Goal: Check status: Check status

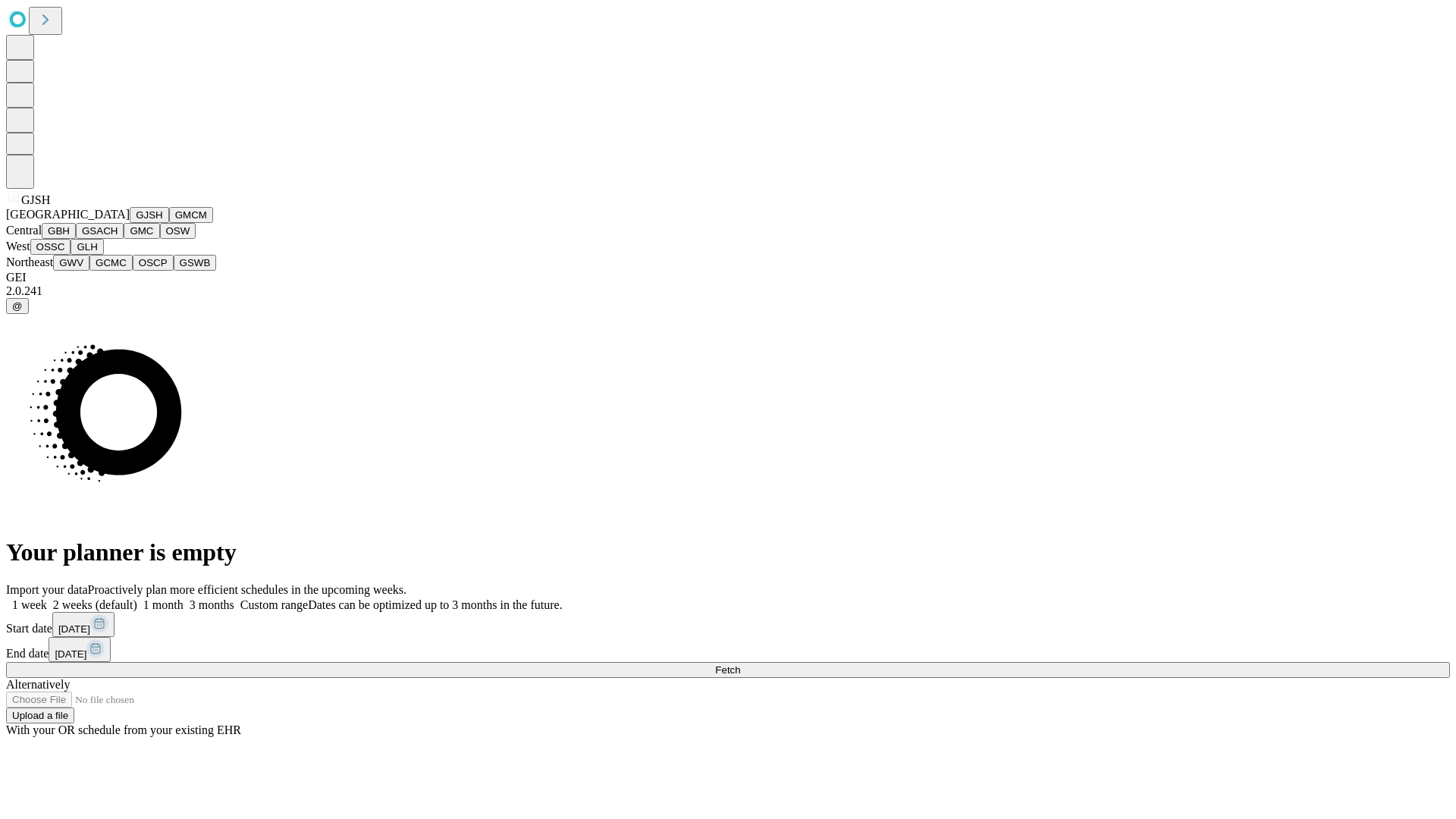
click at [130, 223] on button "GJSH" at bounding box center [149, 215] width 40 height 16
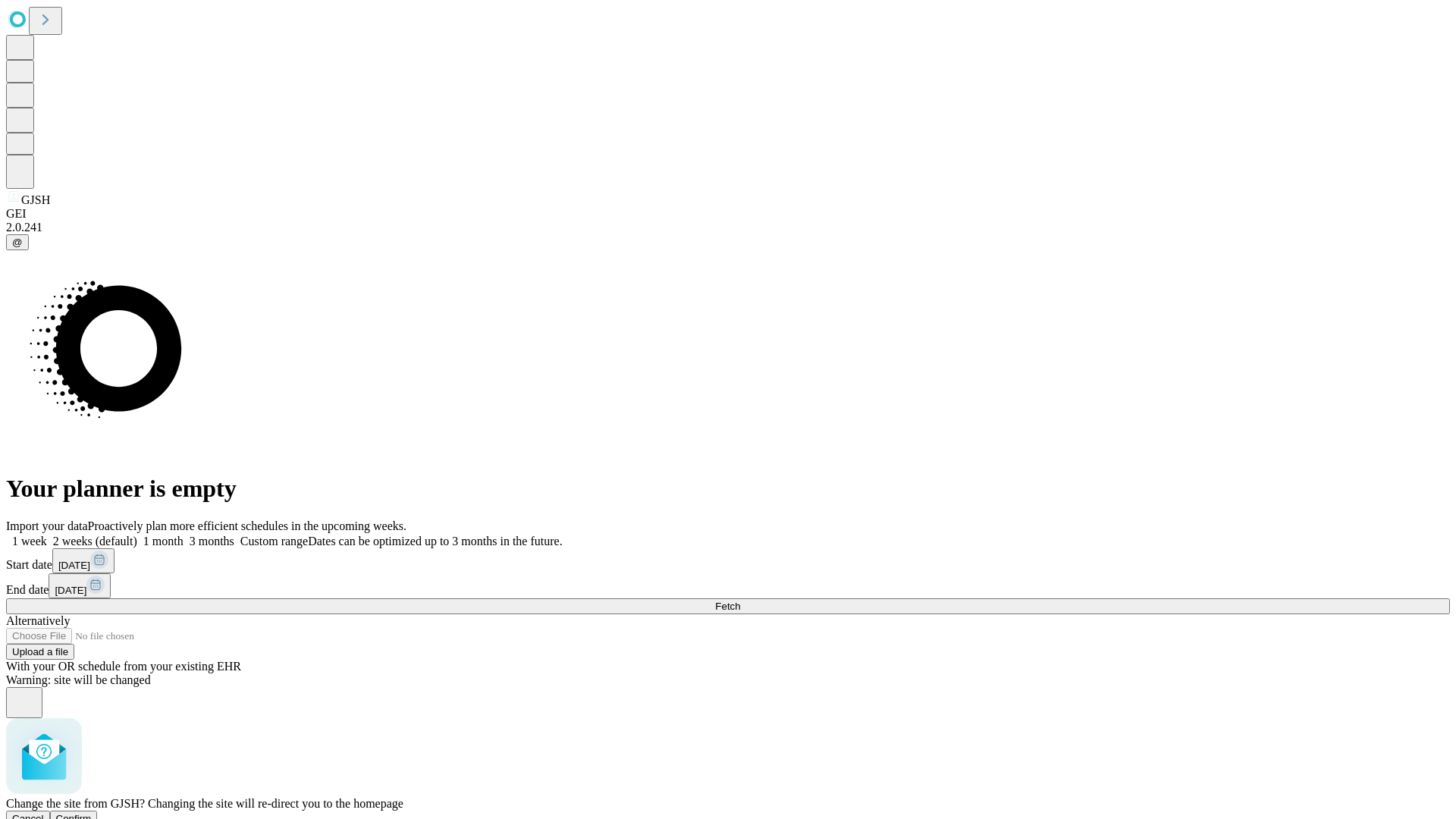
click at [92, 813] on span "Confirm" at bounding box center [74, 818] width 35 height 11
click at [47, 535] on label "1 week" at bounding box center [26, 541] width 41 height 13
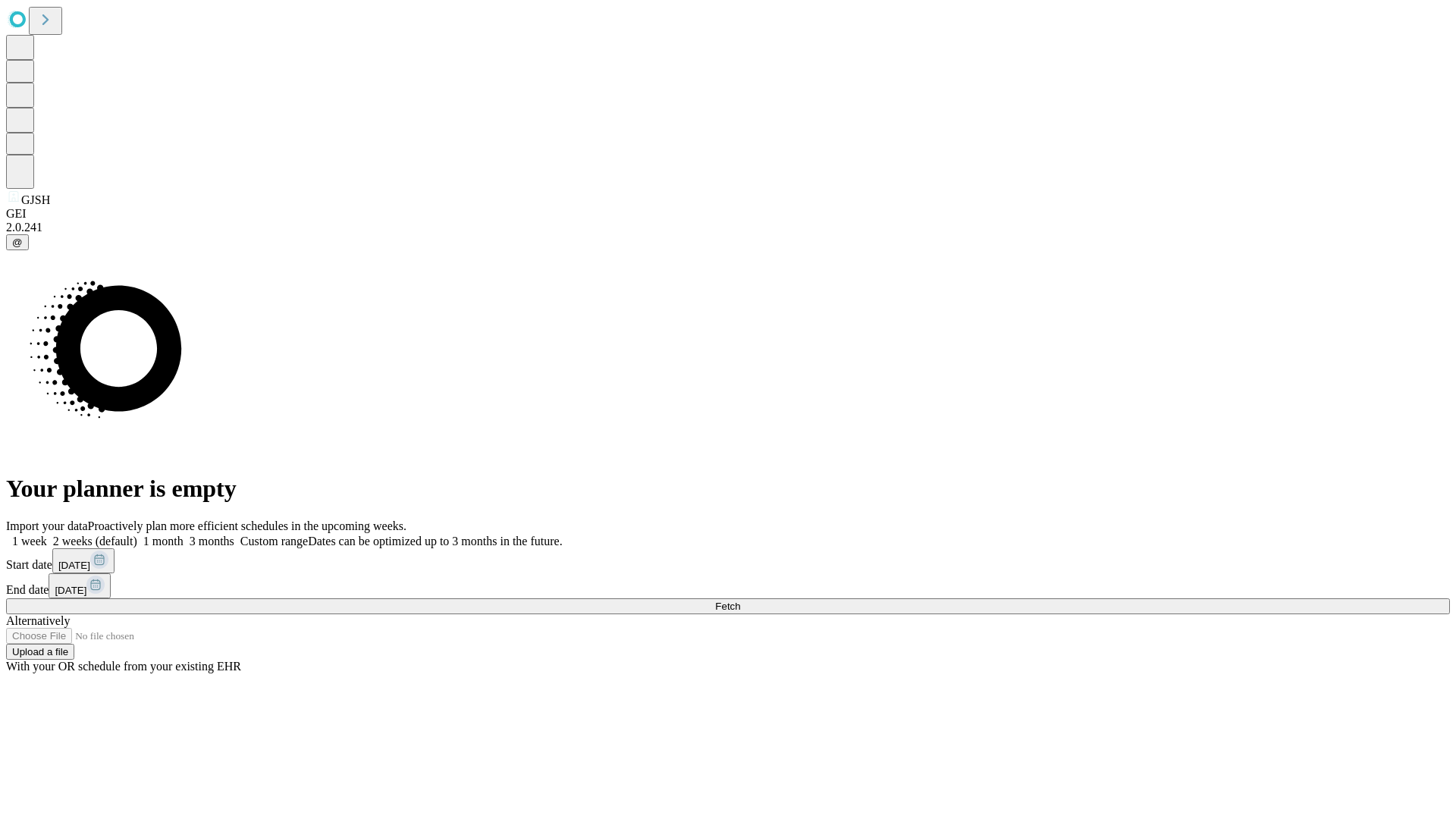
click at [740, 600] on span "Fetch" at bounding box center [727, 606] width 25 height 11
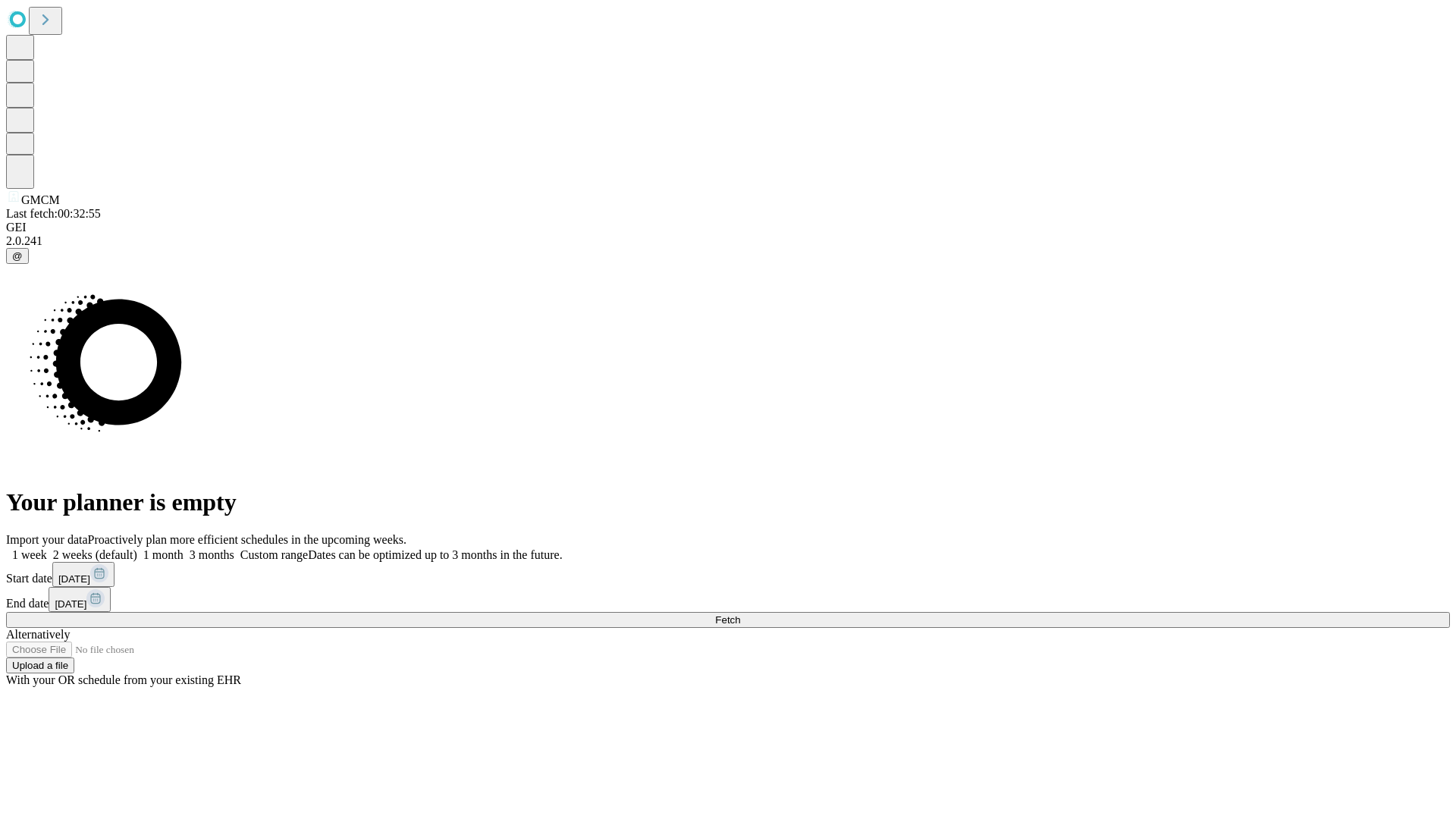
click at [47, 548] on label "1 week" at bounding box center [26, 555] width 41 height 13
click at [740, 614] on span "Fetch" at bounding box center [727, 620] width 25 height 11
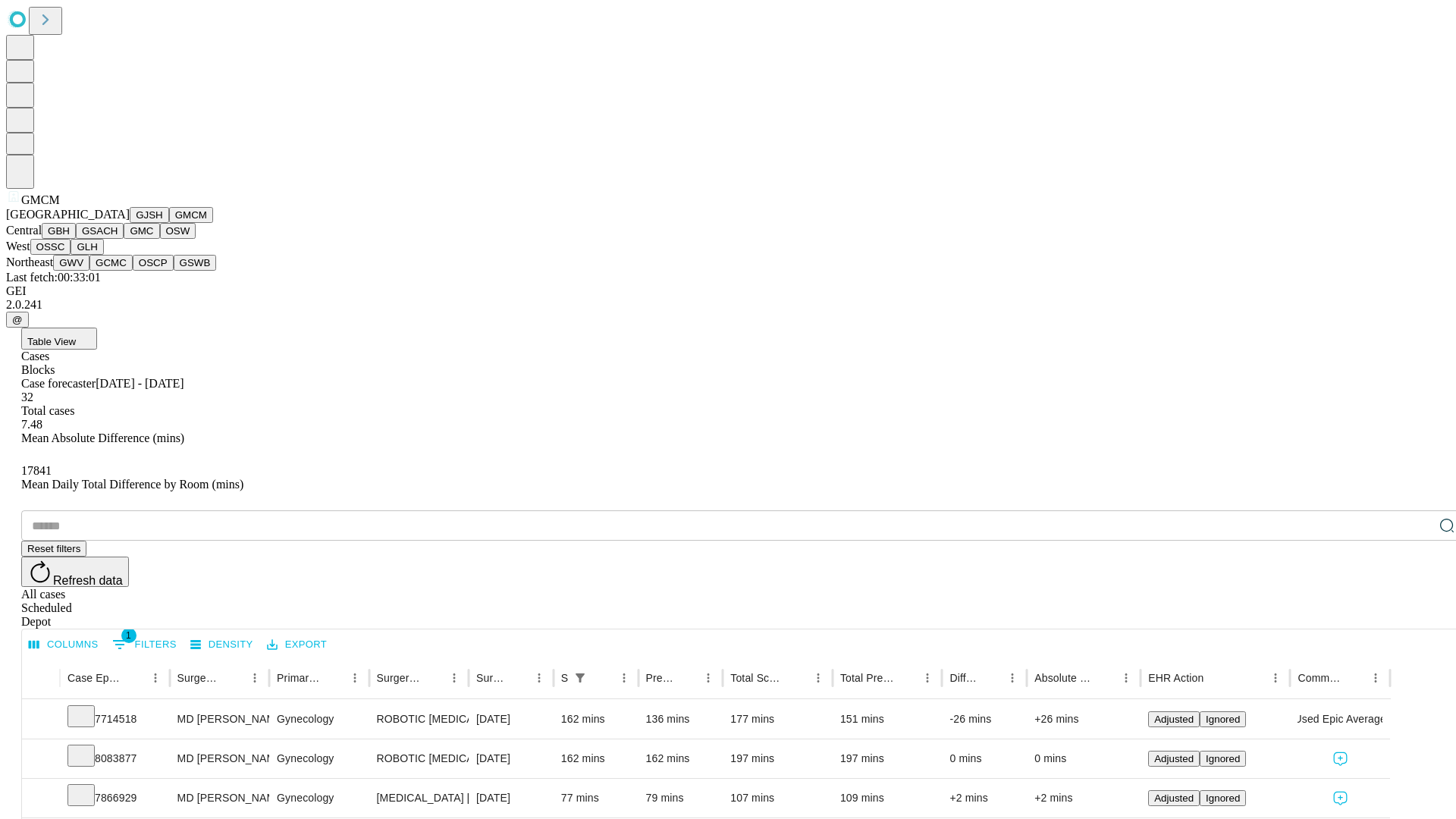
click at [76, 239] on button "GBH" at bounding box center [58, 231] width 34 height 16
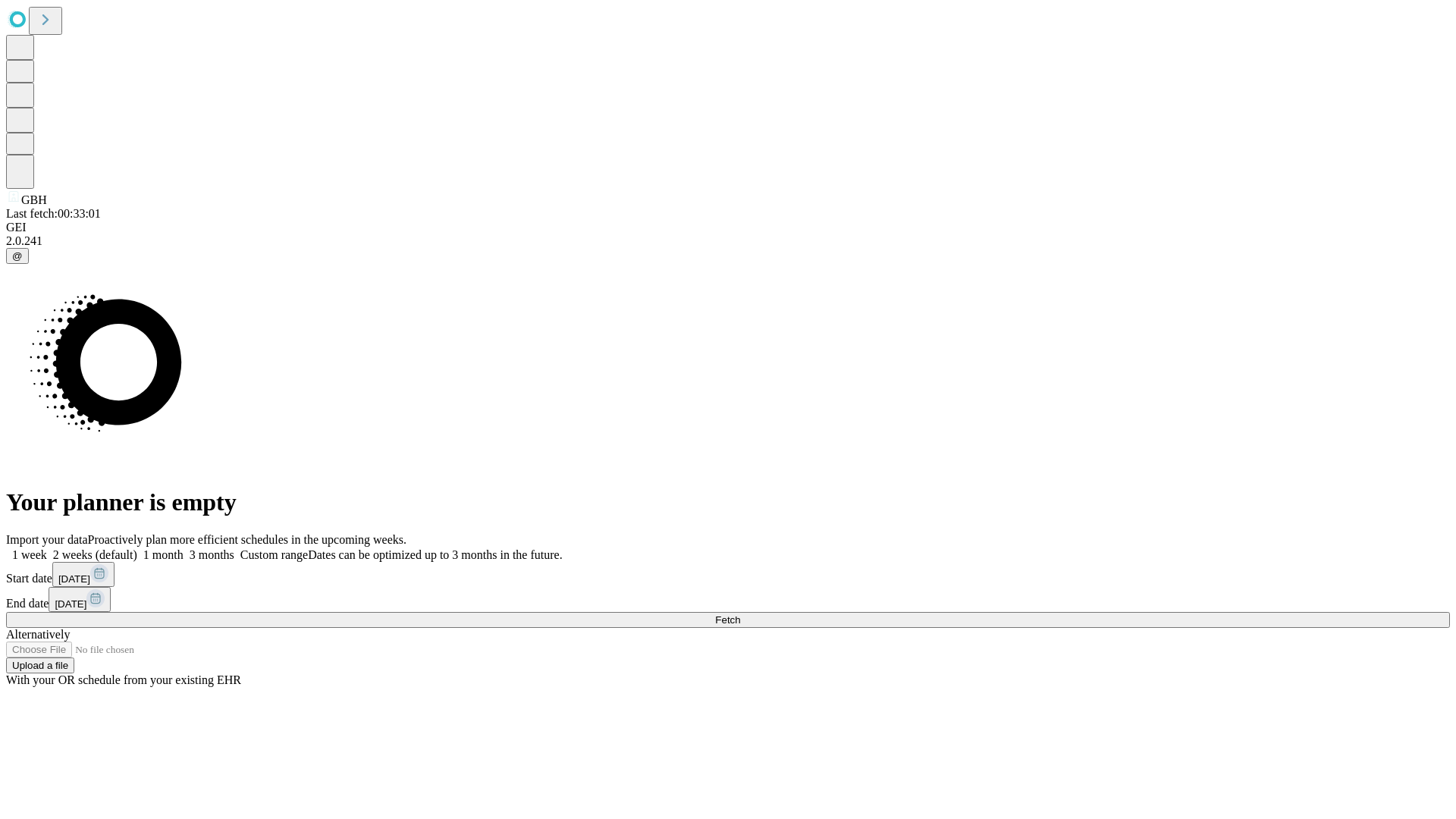
click at [47, 548] on label "1 week" at bounding box center [26, 555] width 41 height 13
click at [740, 614] on span "Fetch" at bounding box center [727, 620] width 25 height 11
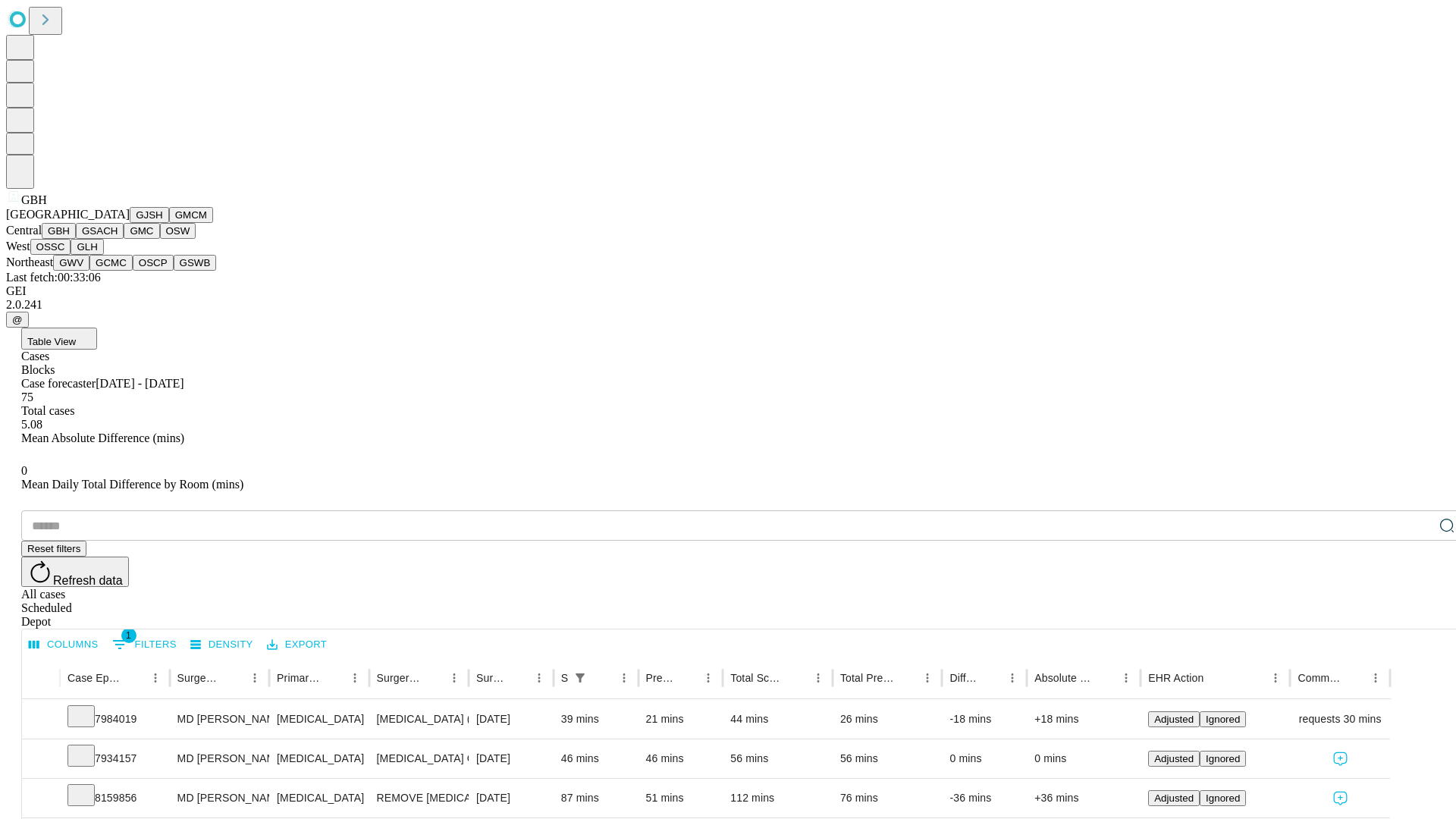
click at [117, 239] on button "GSACH" at bounding box center [100, 231] width 48 height 16
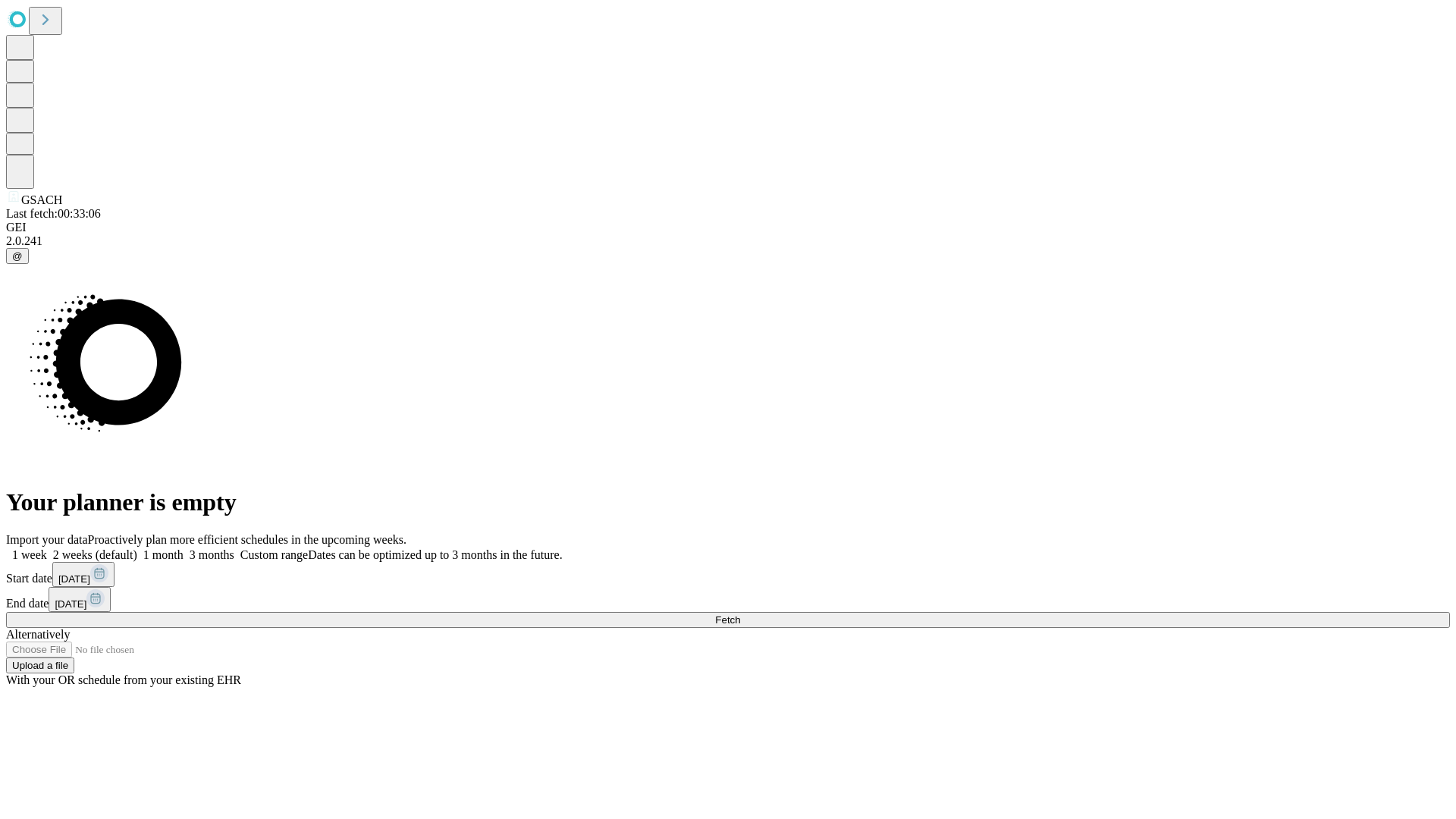
click at [47, 548] on label "1 week" at bounding box center [26, 555] width 41 height 13
click at [740, 614] on span "Fetch" at bounding box center [727, 620] width 25 height 11
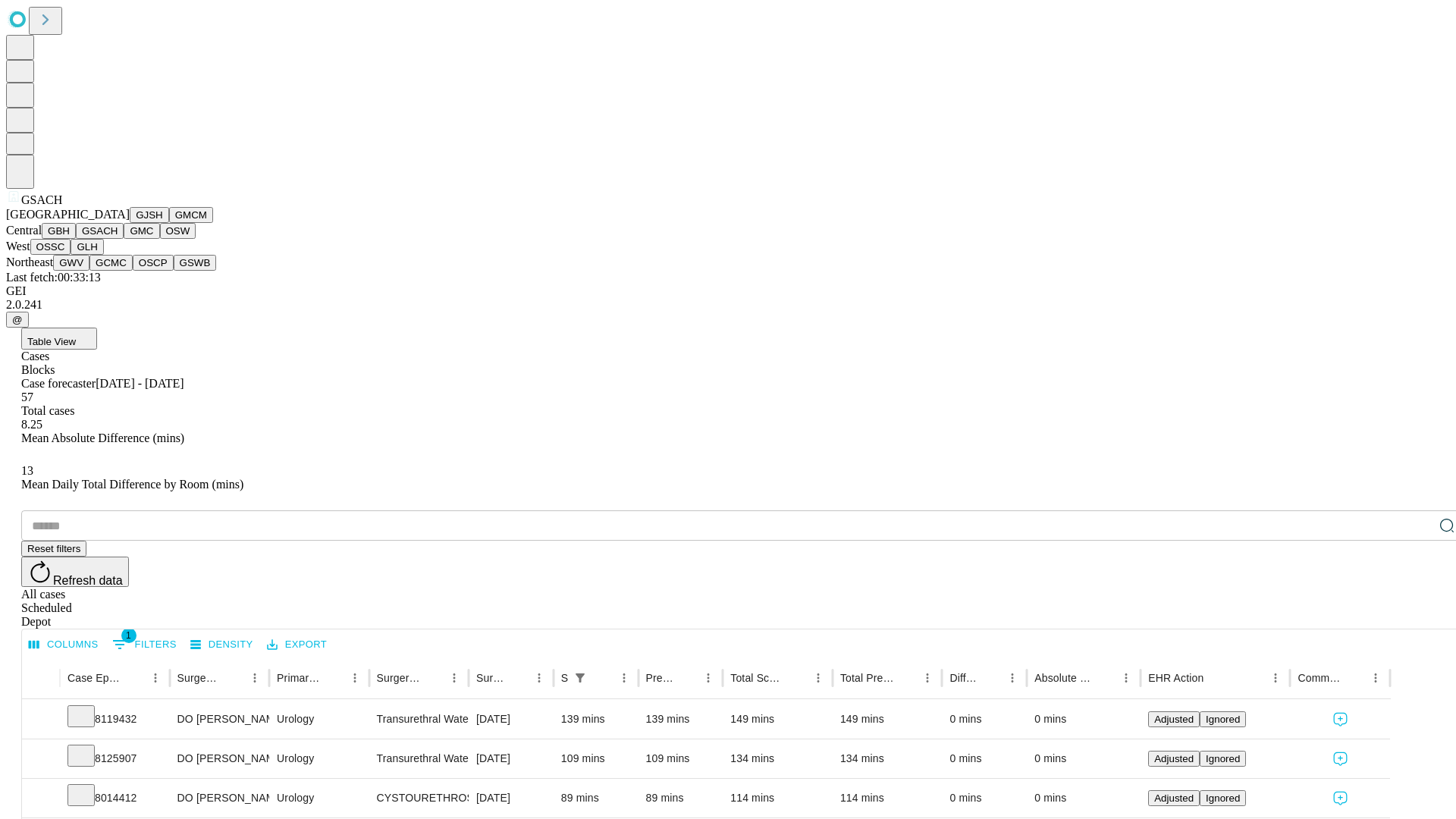
click at [123, 239] on button "GMC" at bounding box center [141, 231] width 35 height 16
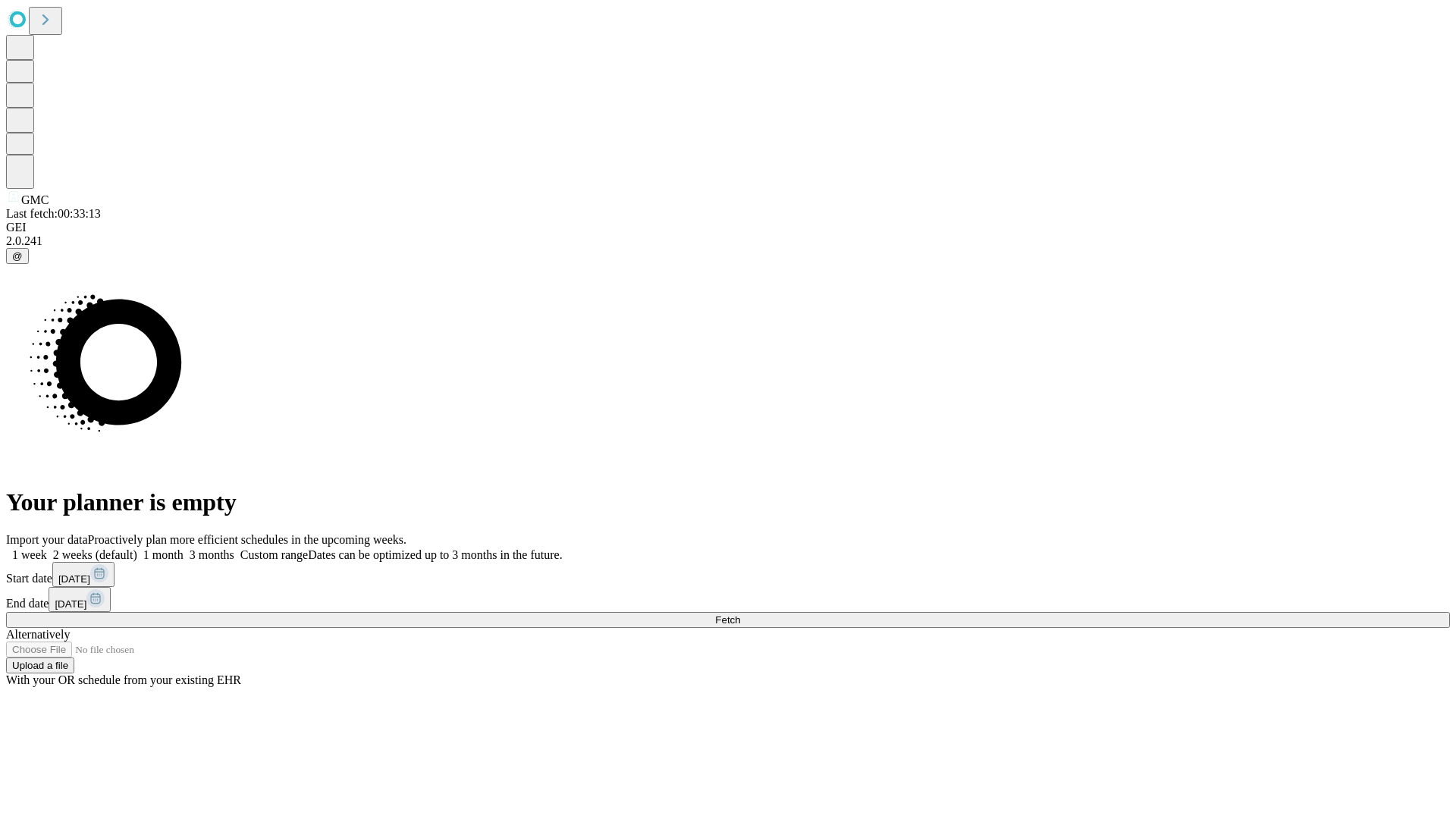
click at [47, 548] on label "1 week" at bounding box center [26, 555] width 41 height 13
click at [740, 614] on span "Fetch" at bounding box center [727, 620] width 25 height 11
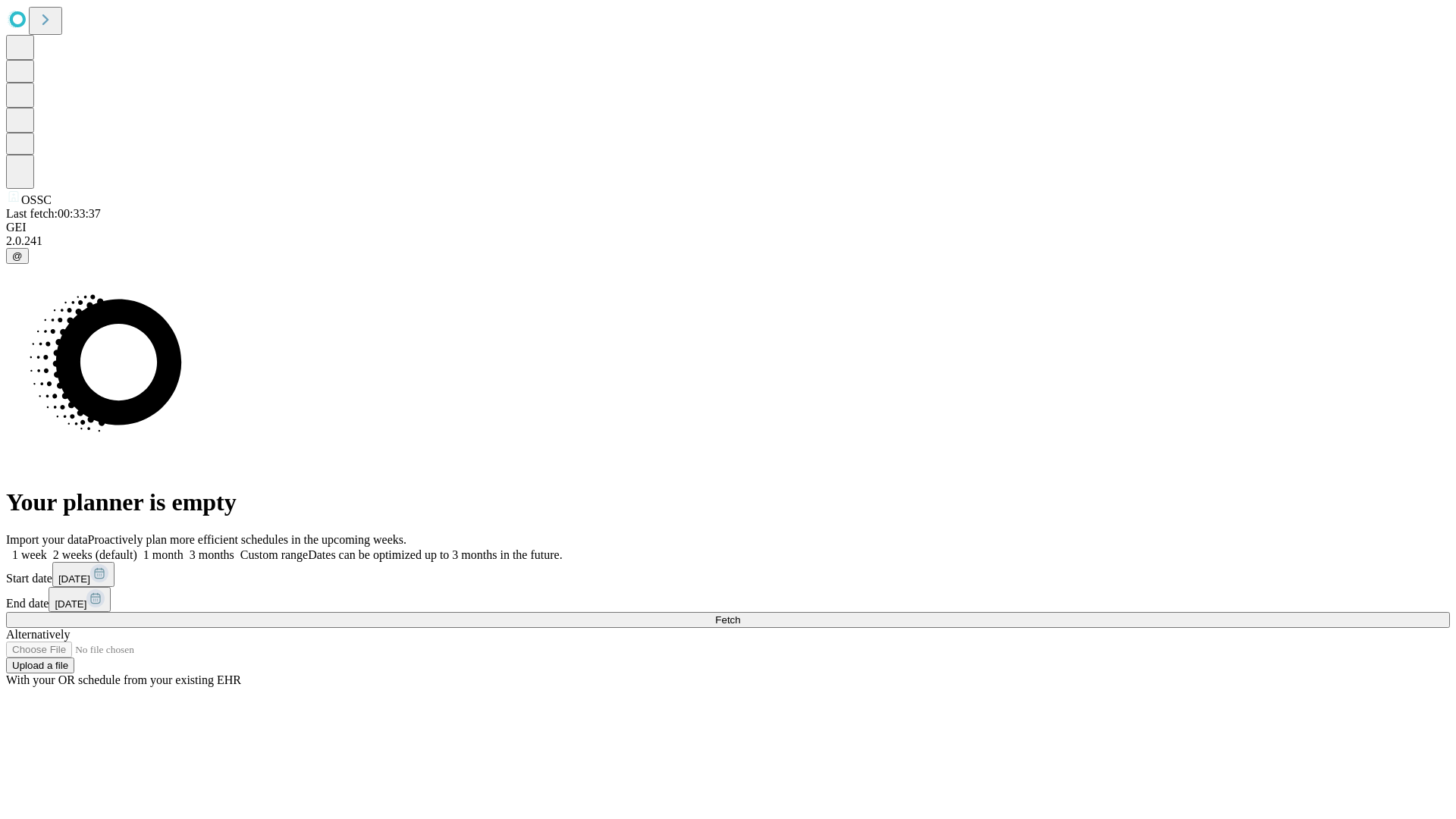
click at [47, 548] on label "1 week" at bounding box center [26, 555] width 41 height 13
click at [740, 614] on span "Fetch" at bounding box center [727, 620] width 25 height 11
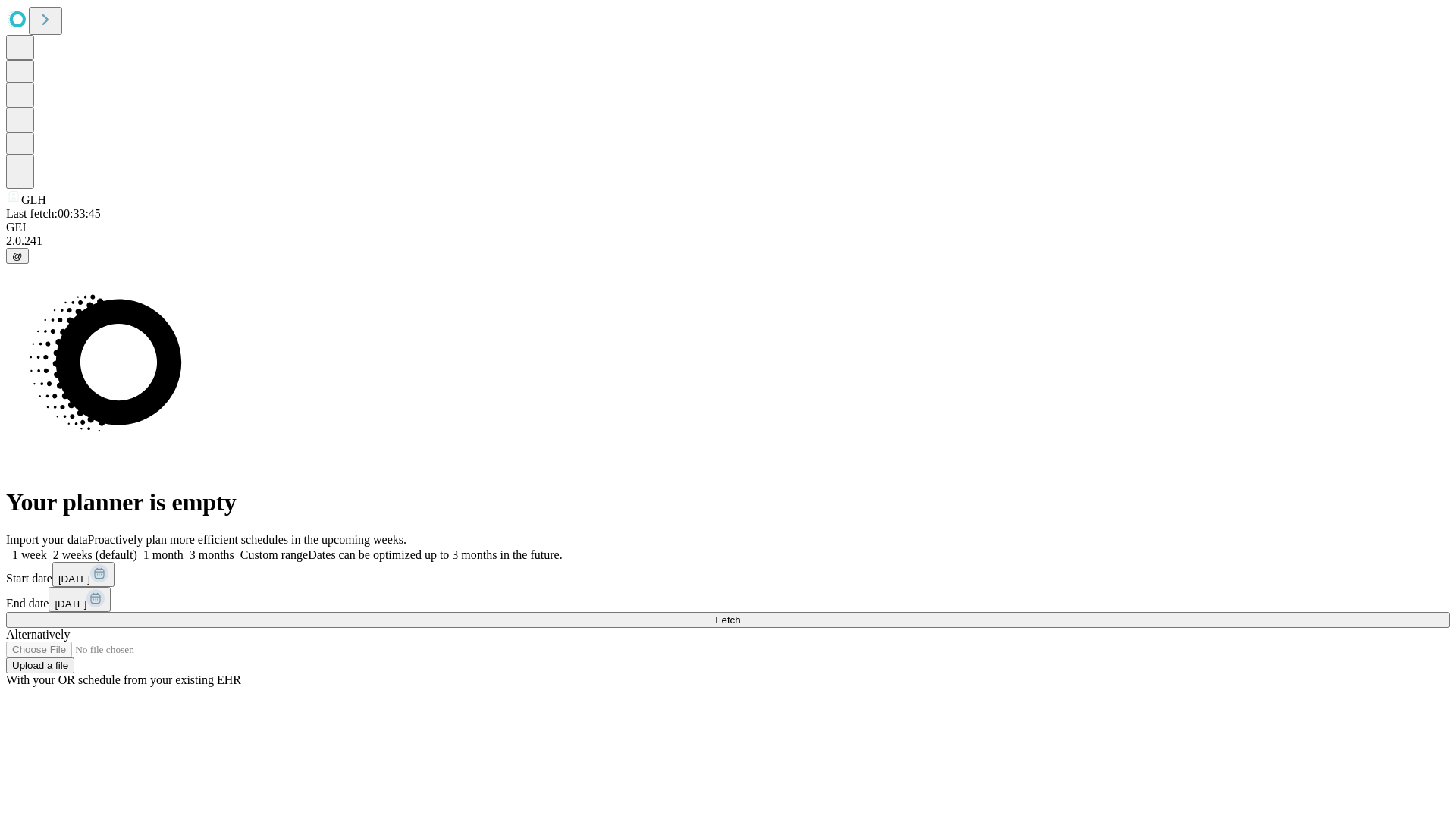
click at [740, 614] on span "Fetch" at bounding box center [727, 620] width 25 height 11
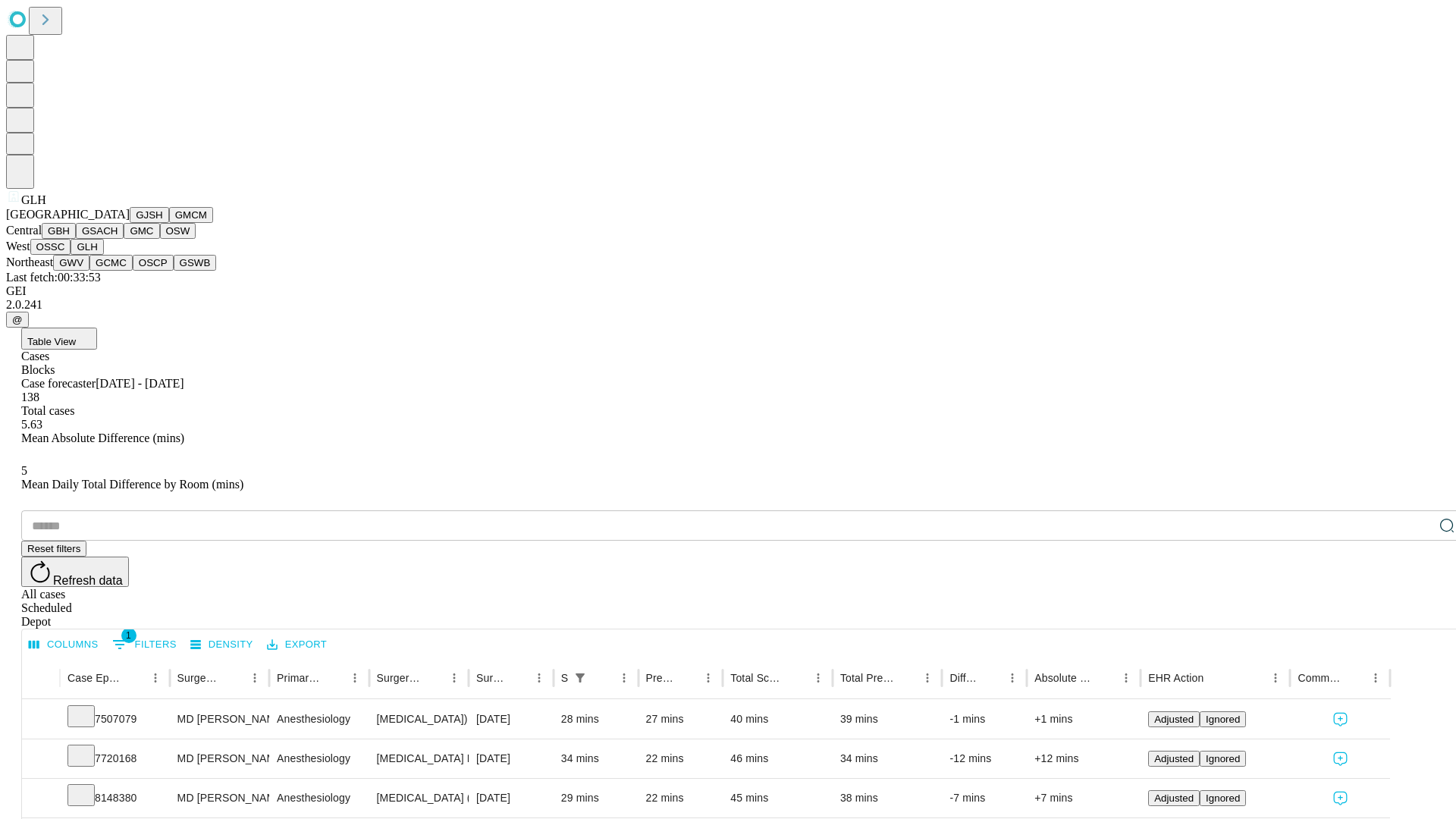
click at [90, 271] on button "GWV" at bounding box center [71, 263] width 36 height 16
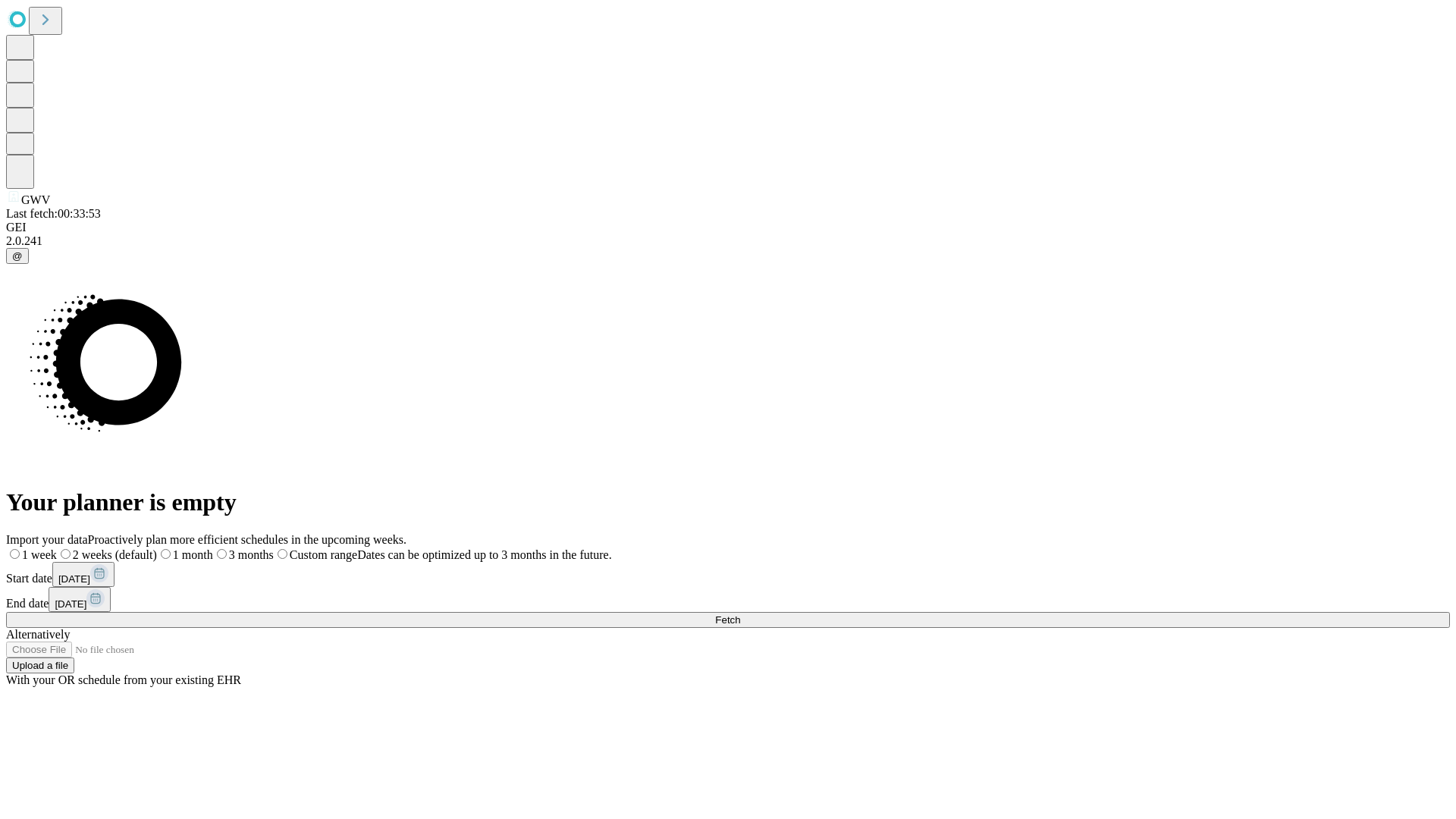
click at [57, 548] on label "1 week" at bounding box center [32, 555] width 51 height 13
click at [740, 614] on span "Fetch" at bounding box center [727, 620] width 25 height 11
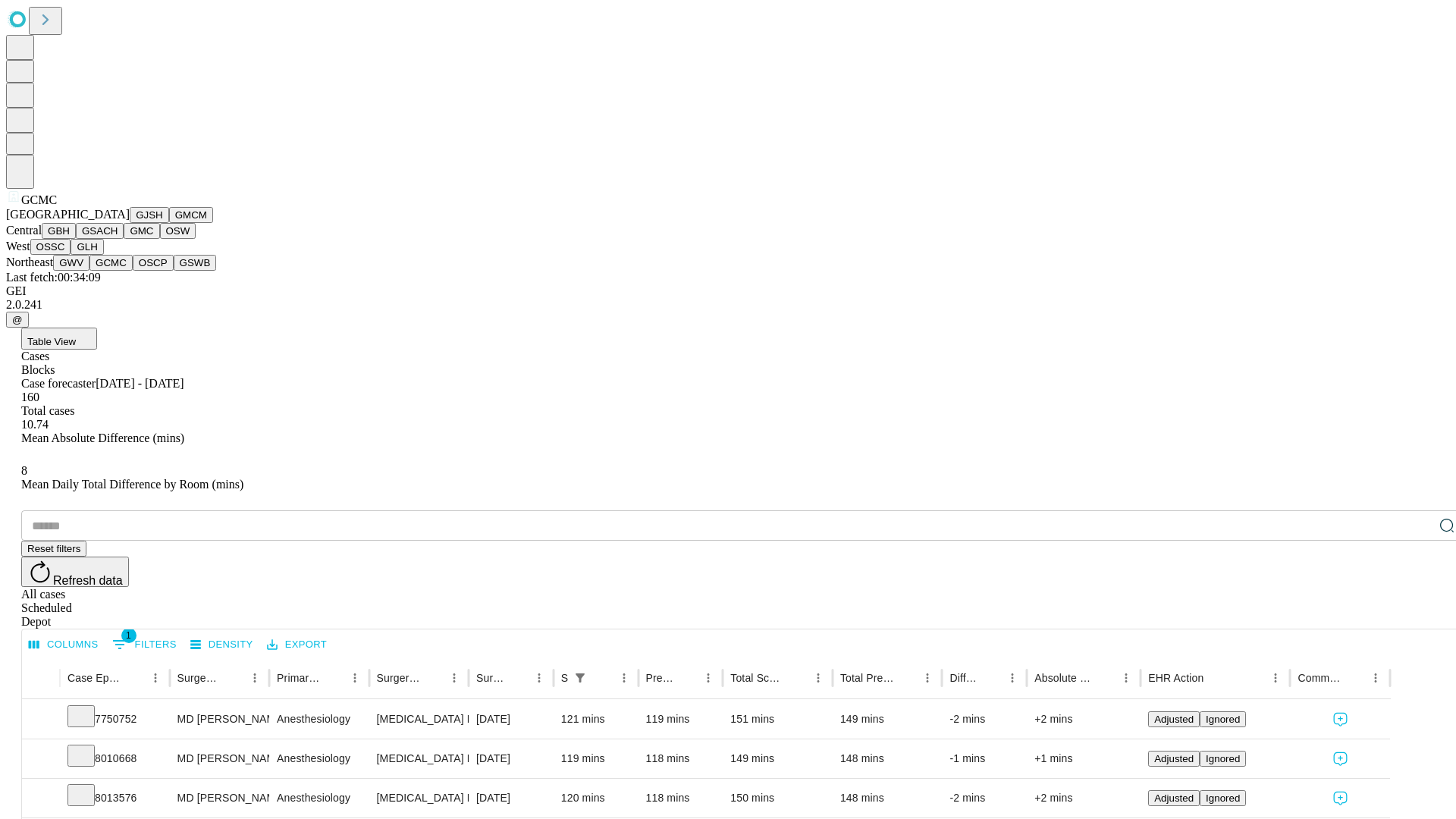
click at [133, 271] on button "OSCP" at bounding box center [153, 263] width 41 height 16
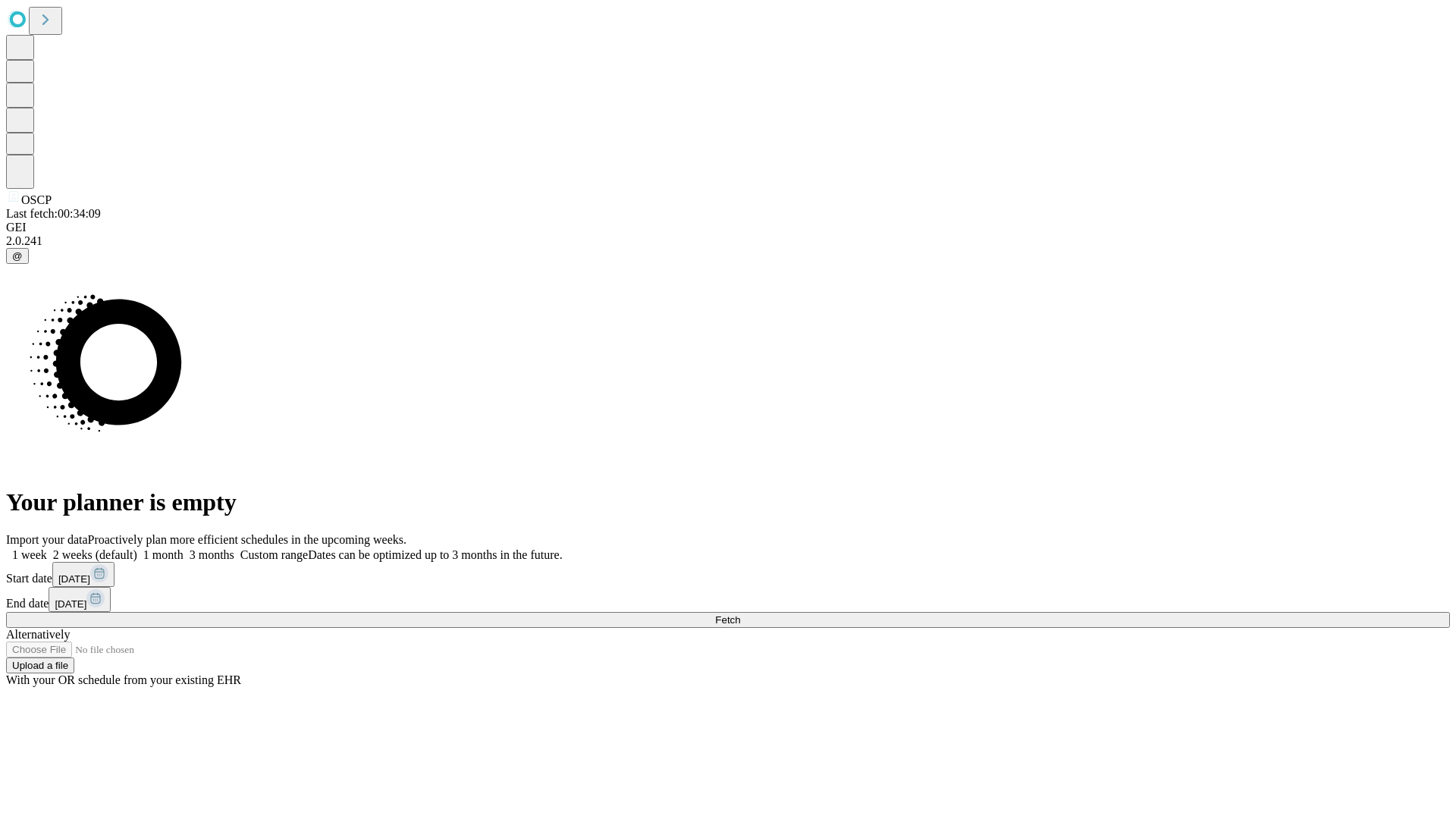
click at [47, 548] on label "1 week" at bounding box center [26, 555] width 41 height 13
click at [740, 614] on span "Fetch" at bounding box center [727, 620] width 25 height 11
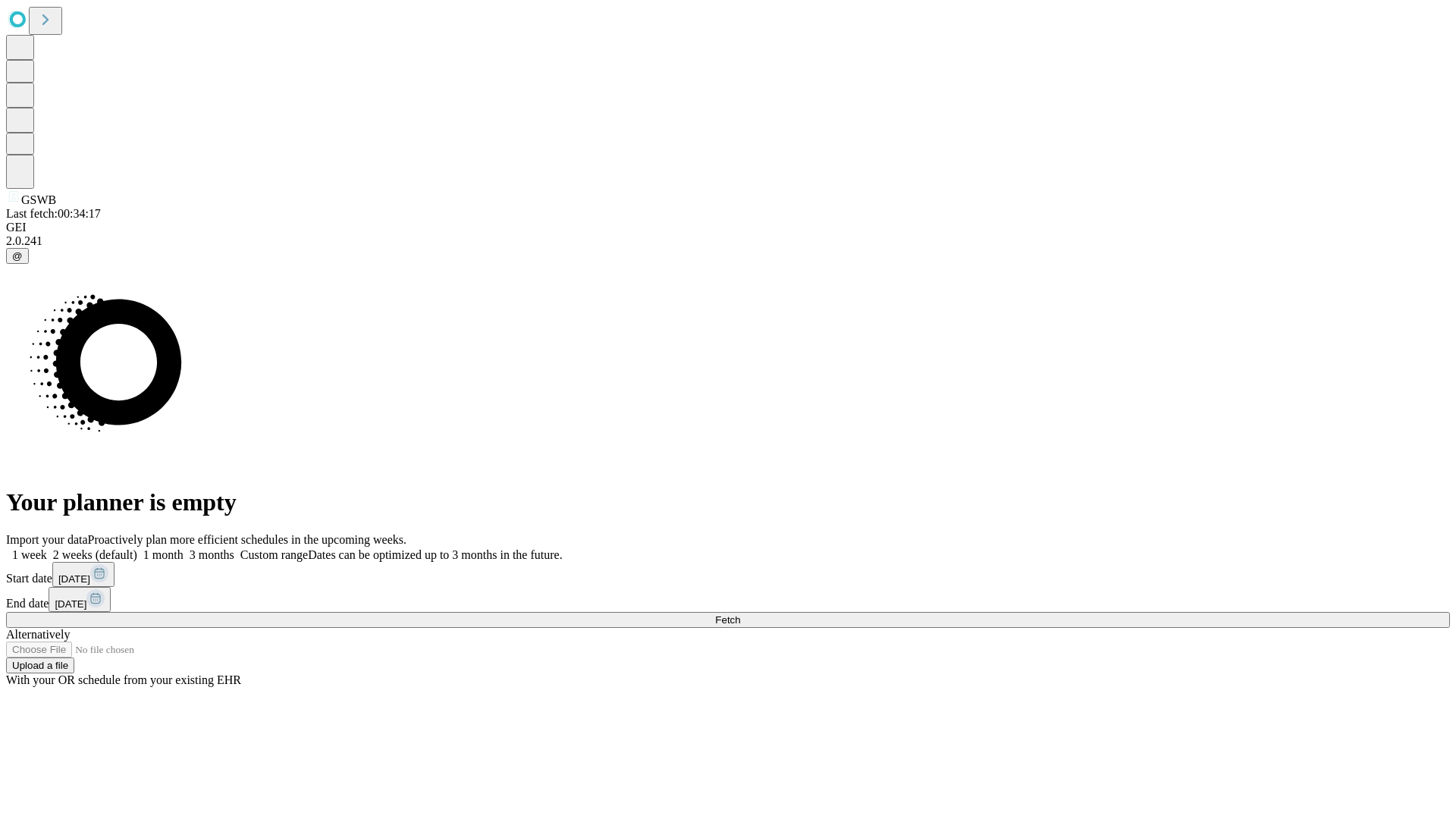
click at [47, 548] on label "1 week" at bounding box center [26, 555] width 41 height 13
click at [740, 614] on span "Fetch" at bounding box center [727, 620] width 25 height 11
